Goal: Find contact information: Find contact information

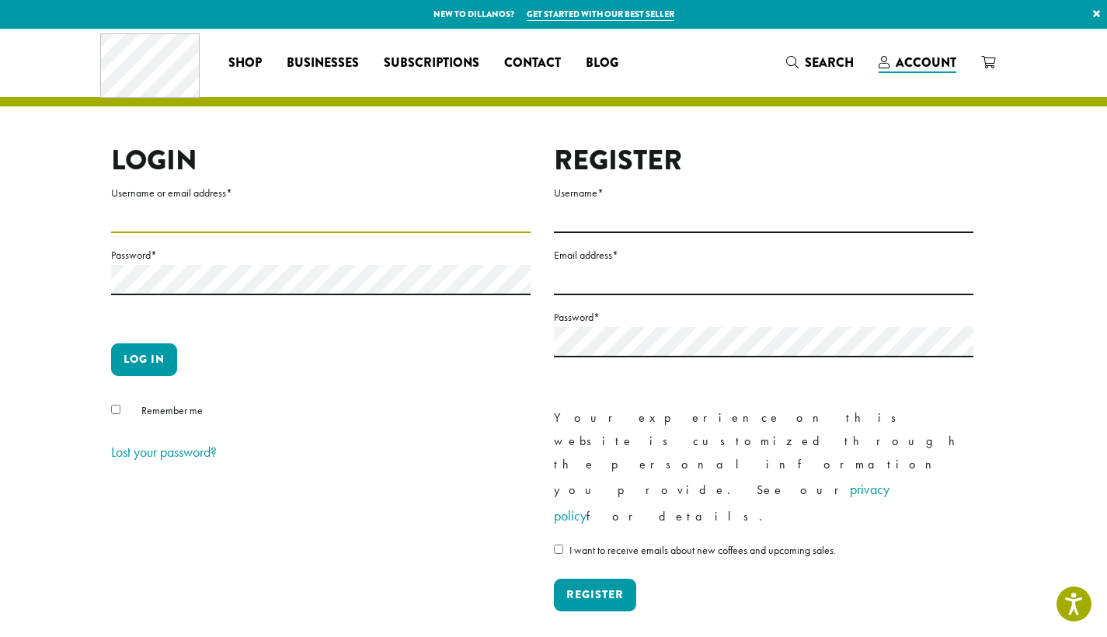
type input "**********"
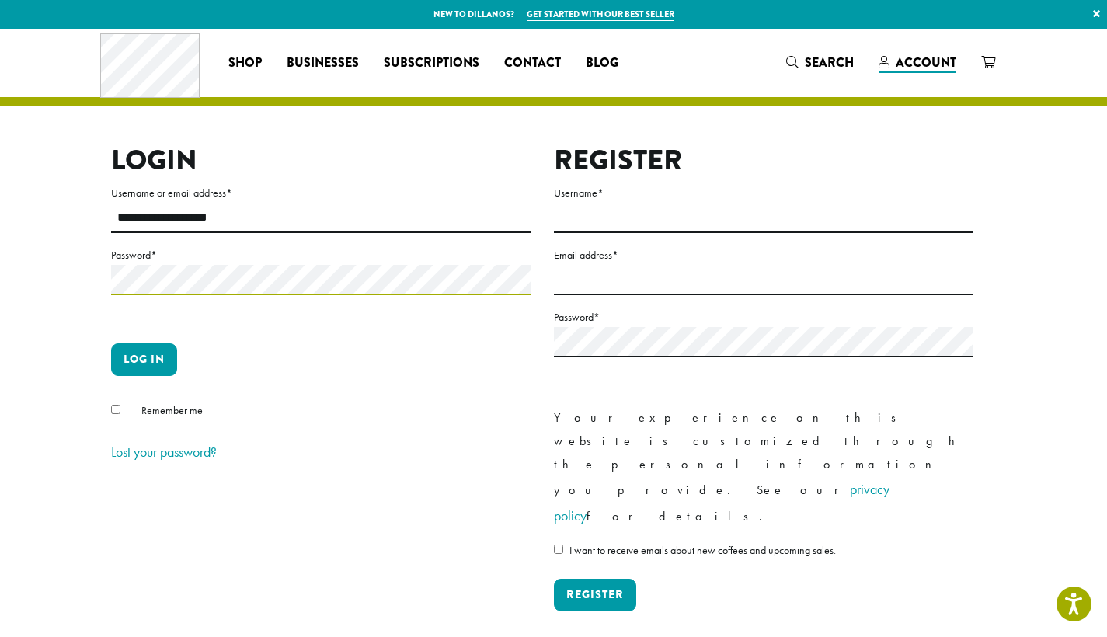
click at [144, 359] on button "Log in" at bounding box center [144, 359] width 66 height 33
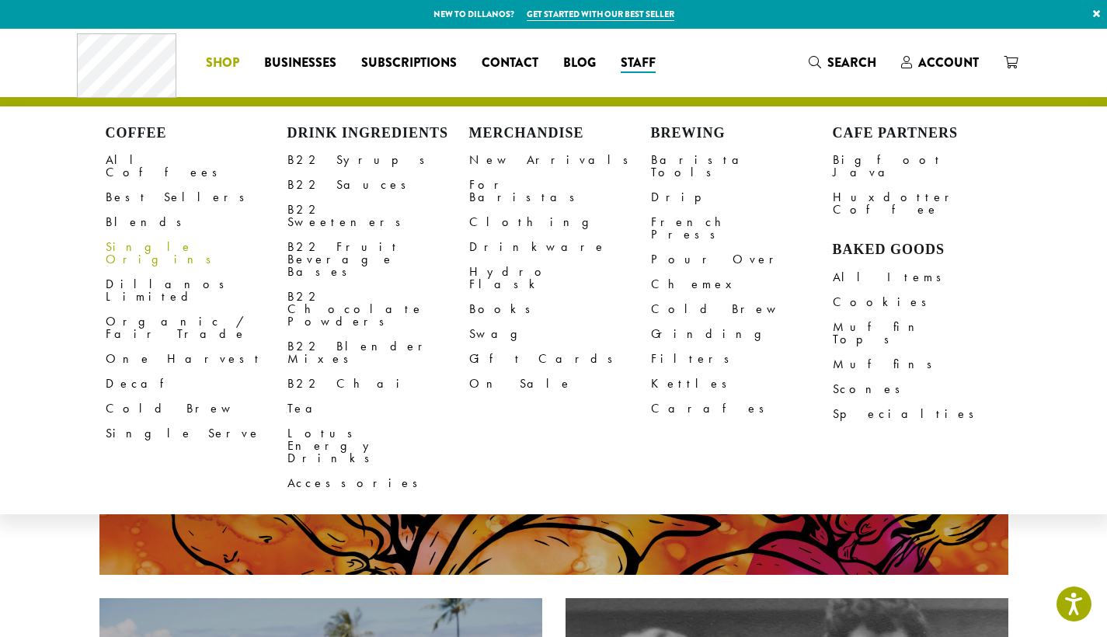
click at [139, 235] on link "Single Origins" at bounding box center [197, 253] width 182 height 37
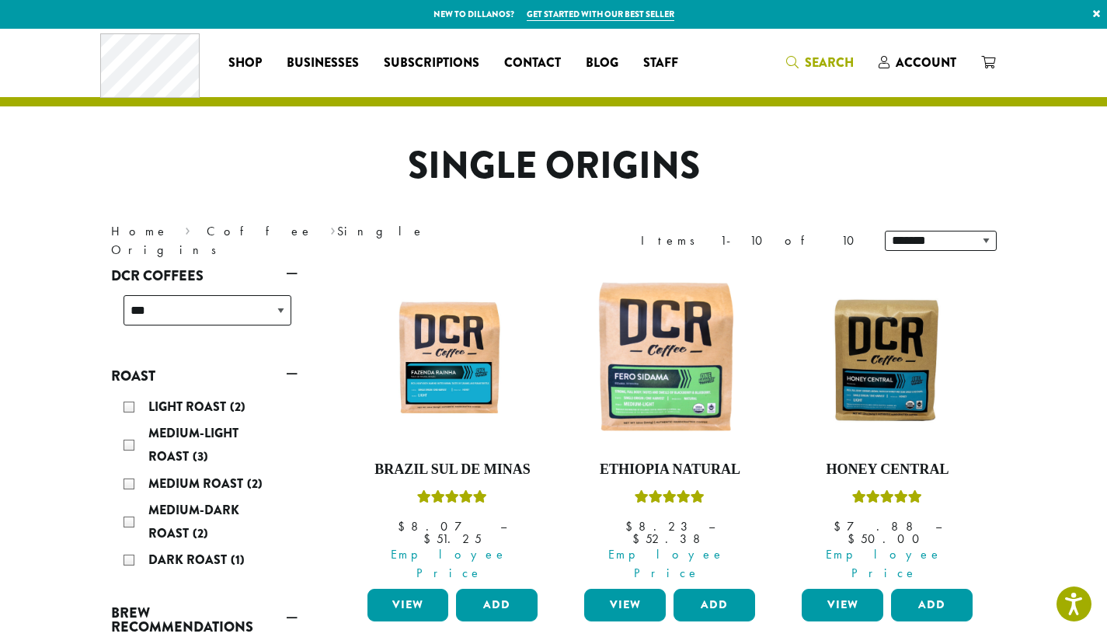
click at [813, 64] on span "Search" at bounding box center [829, 63] width 49 height 18
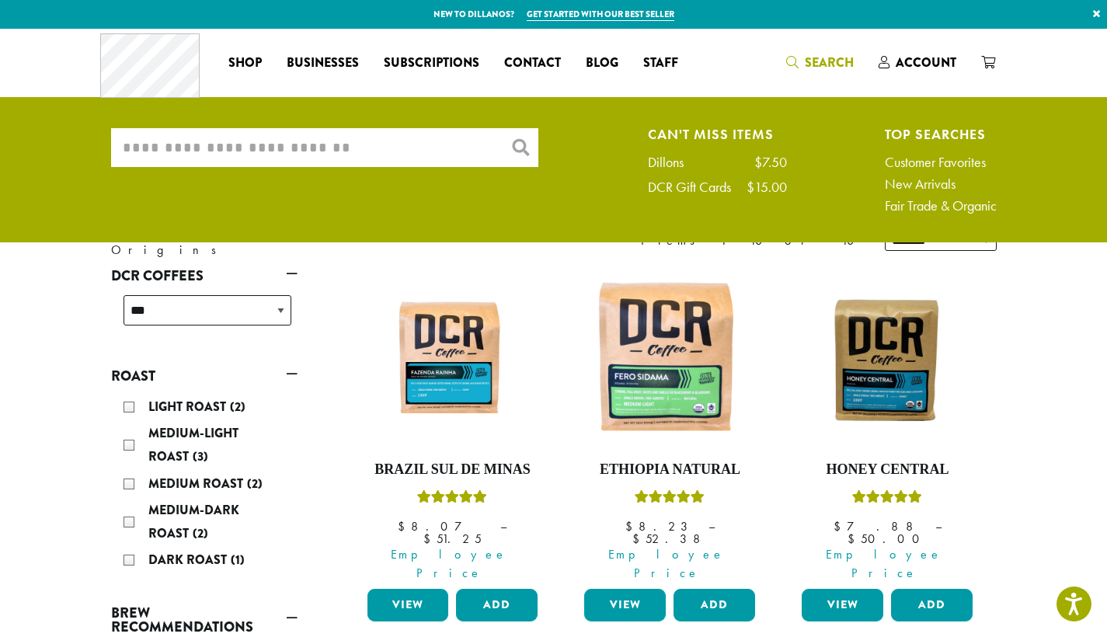
click at [228, 140] on input "What are you searching for?" at bounding box center [324, 147] width 427 height 39
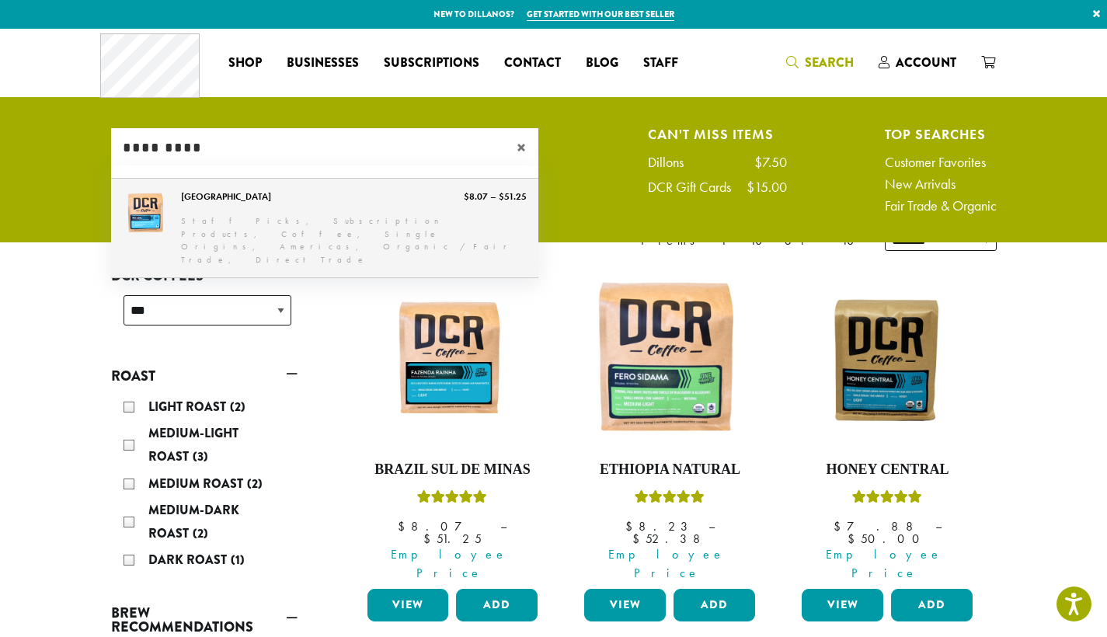
type input "*********"
click at [154, 221] on link "Guatemala" at bounding box center [324, 228] width 427 height 99
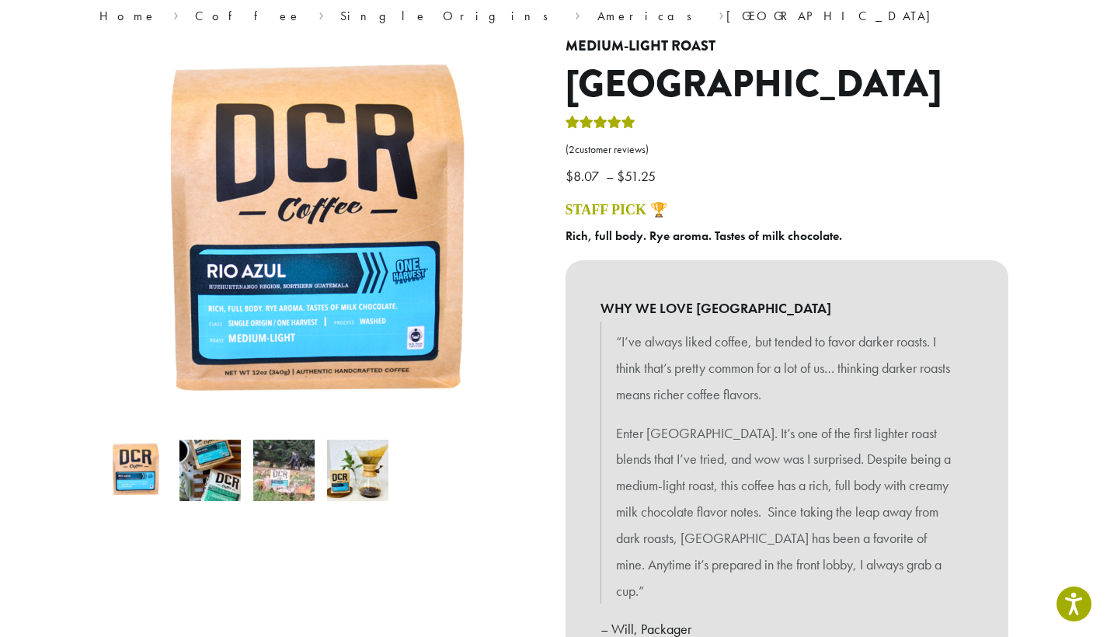
scroll to position [163, 0]
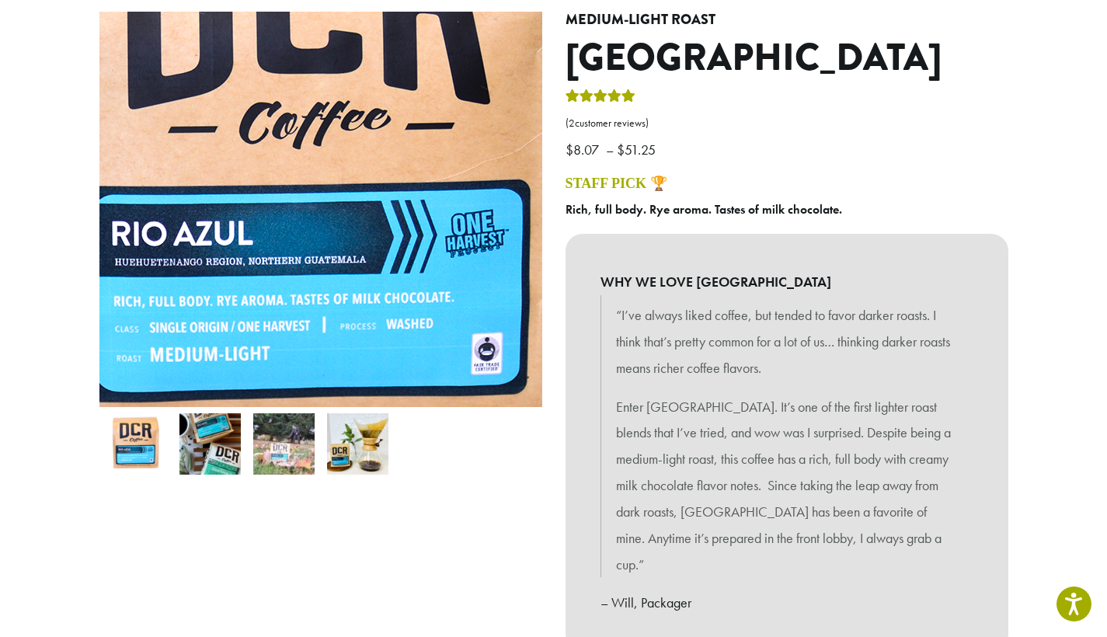
drag, startPoint x: 194, startPoint y: 259, endPoint x: 328, endPoint y: 257, distance: 133.6
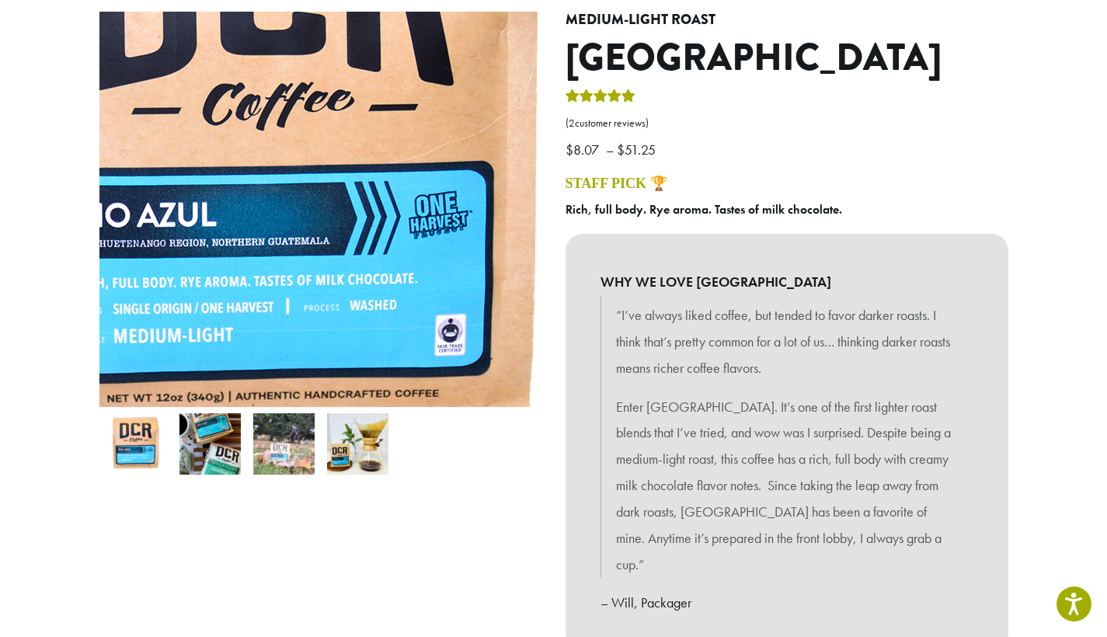
drag, startPoint x: 193, startPoint y: 279, endPoint x: 392, endPoint y: 280, distance: 198.9
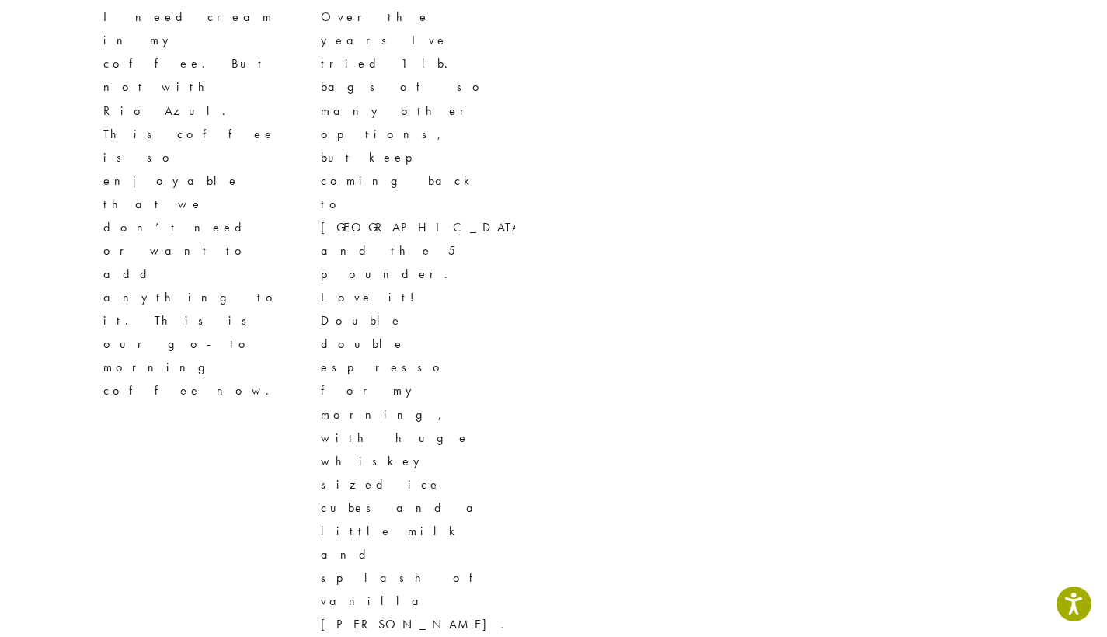
scroll to position [2819, 0]
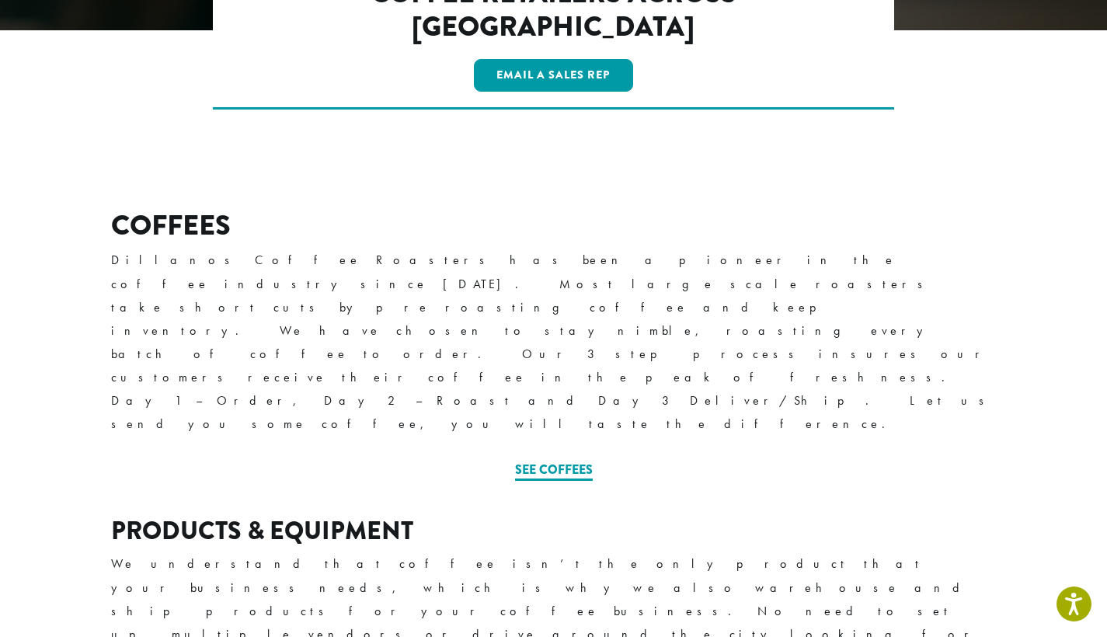
scroll to position [607, 0]
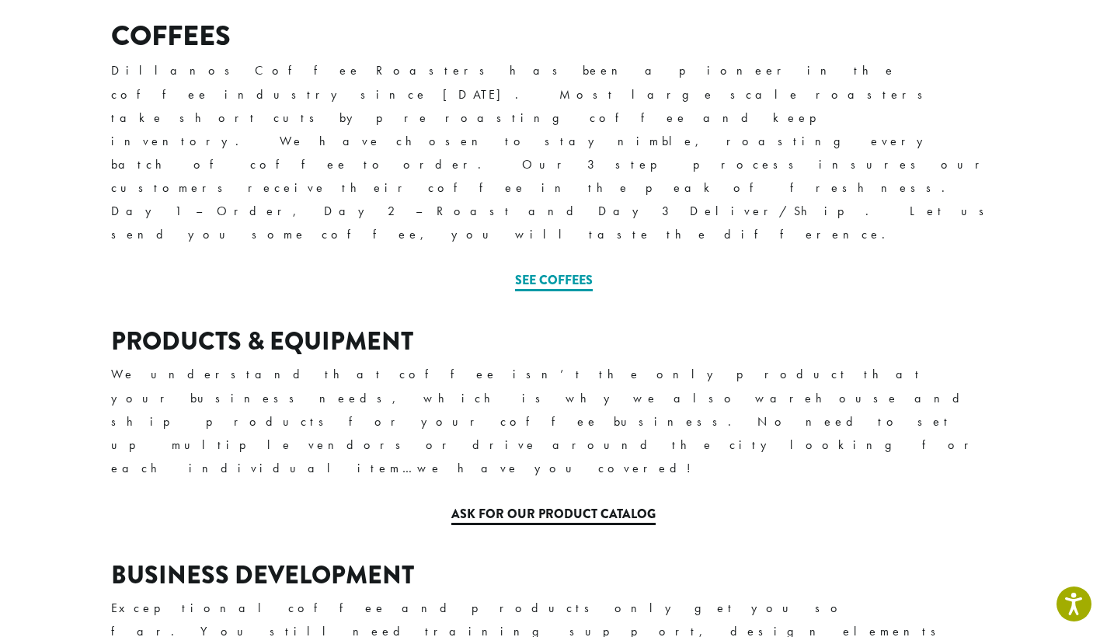
click at [510, 505] on link "Ask for our Product Catalog" at bounding box center [553, 515] width 204 height 20
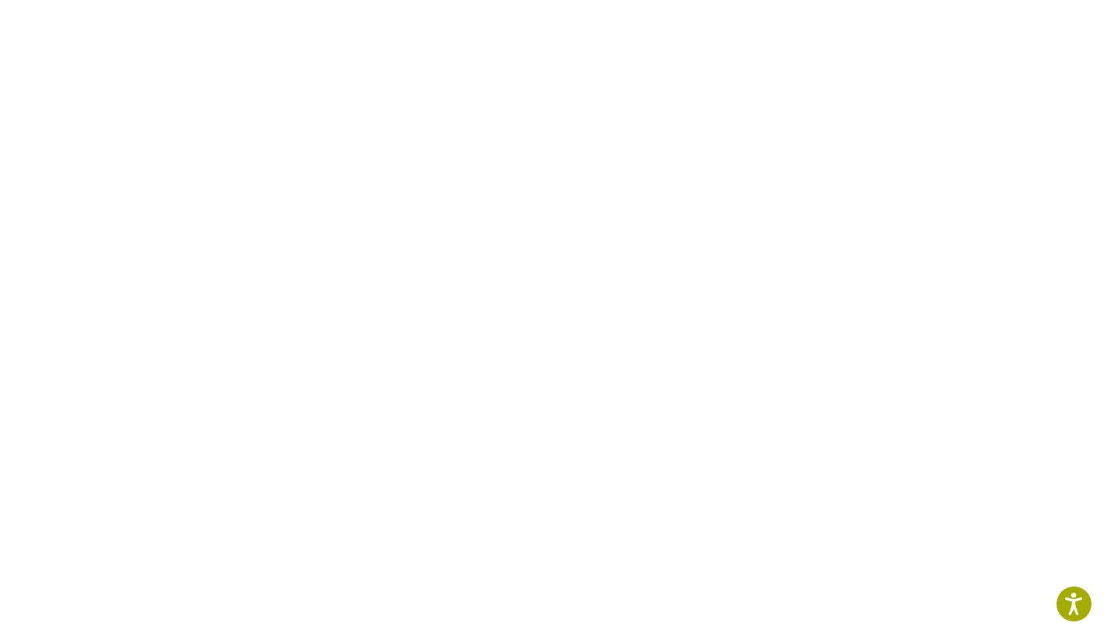
scroll to position [1025, 0]
